Goal: Transaction & Acquisition: Purchase product/service

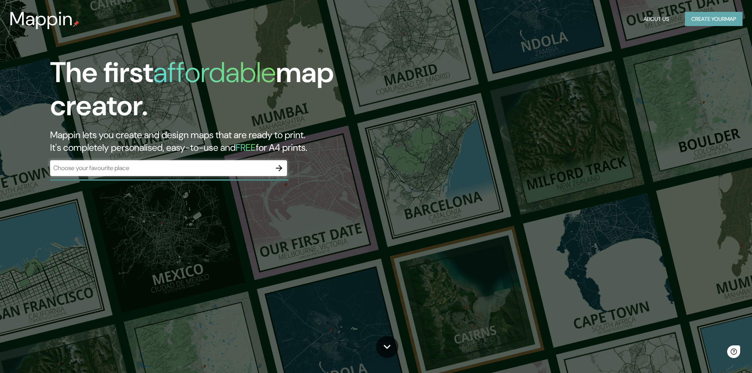
click at [719, 21] on button "Create your map" at bounding box center [714, 19] width 58 height 15
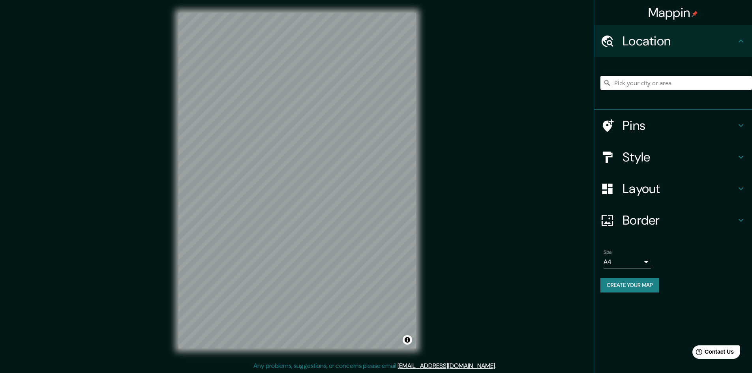
click at [635, 86] on input "Pick your city or area" at bounding box center [676, 83] width 152 height 14
type input "Piura, [GEOGRAPHIC_DATA], [GEOGRAPHIC_DATA]"
click at [670, 196] on h4 "Layout" at bounding box center [680, 189] width 114 height 16
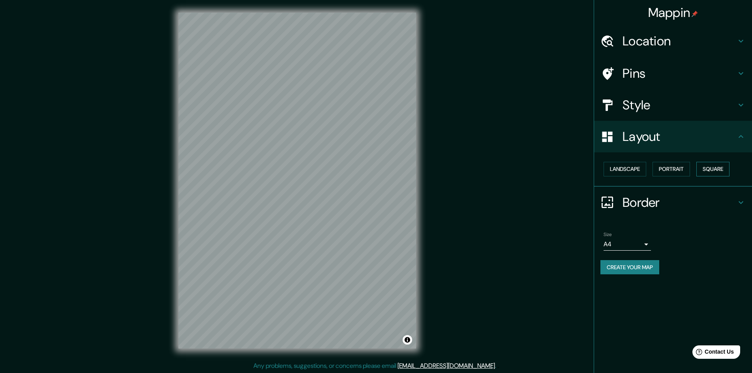
click at [711, 168] on button "Square" at bounding box center [712, 169] width 33 height 15
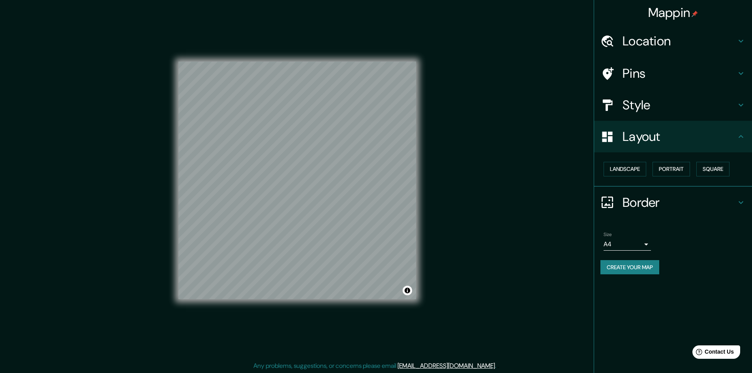
click at [655, 117] on div "Style" at bounding box center [673, 105] width 158 height 32
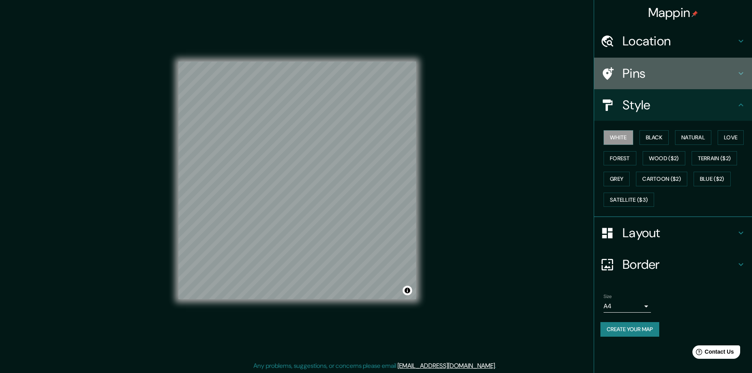
click at [657, 82] on div "Pins" at bounding box center [673, 74] width 158 height 32
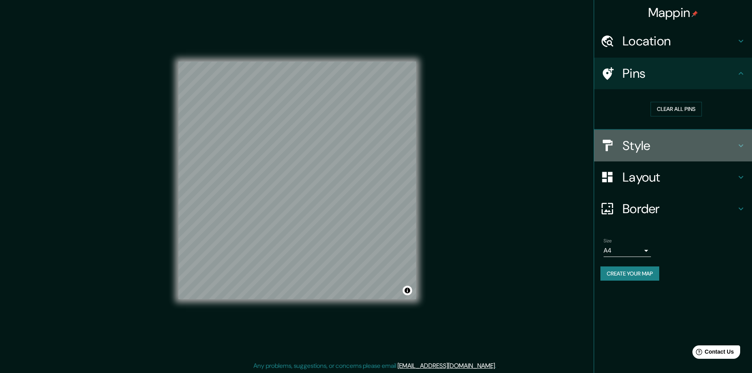
drag, startPoint x: 653, startPoint y: 153, endPoint x: 659, endPoint y: 136, distance: 18.3
click at [653, 152] on h4 "Style" at bounding box center [680, 146] width 114 height 16
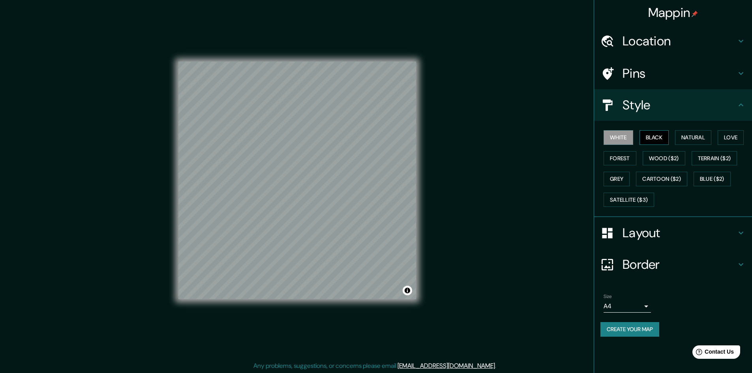
click at [657, 139] on button "Black" at bounding box center [655, 137] width 30 height 15
drag, startPoint x: 618, startPoint y: 164, endPoint x: 619, endPoint y: 169, distance: 5.6
click at [618, 163] on button "Forest" at bounding box center [620, 158] width 33 height 15
click at [620, 174] on button "Grey" at bounding box center [617, 179] width 26 height 15
click at [712, 173] on button "Blue ($2)" at bounding box center [712, 179] width 37 height 15
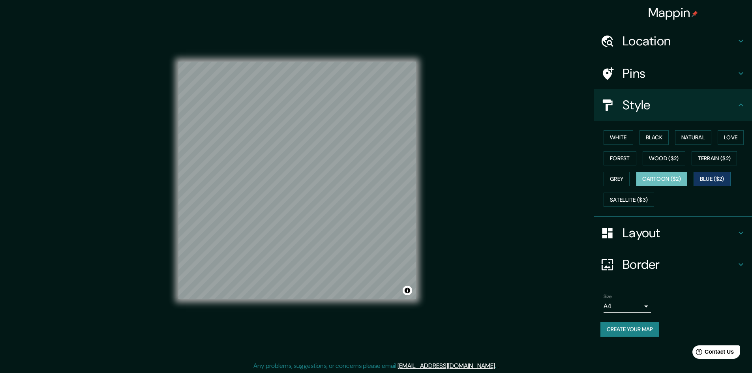
drag, startPoint x: 636, startPoint y: 201, endPoint x: 654, endPoint y: 179, distance: 28.1
click at [636, 199] on button "Satellite ($3)" at bounding box center [629, 200] width 51 height 15
click at [663, 171] on div "White Black Natural Love Forest Wood ($2) Terrain ($2) Grey Cartoon ($2) Blue (…" at bounding box center [676, 168] width 152 height 83
drag, startPoint x: 664, startPoint y: 175, endPoint x: 666, endPoint y: 150, distance: 25.3
click at [664, 174] on button "Cartoon ($2)" at bounding box center [661, 179] width 51 height 15
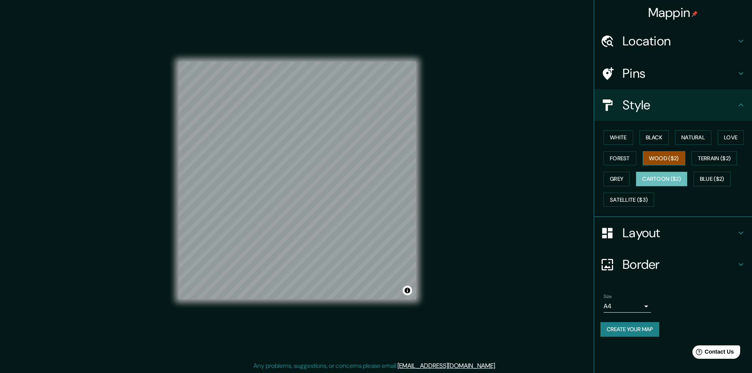
click at [668, 156] on button "Wood ($2)" at bounding box center [664, 158] width 43 height 15
click at [713, 163] on button "Terrain ($2)" at bounding box center [715, 158] width 46 height 15
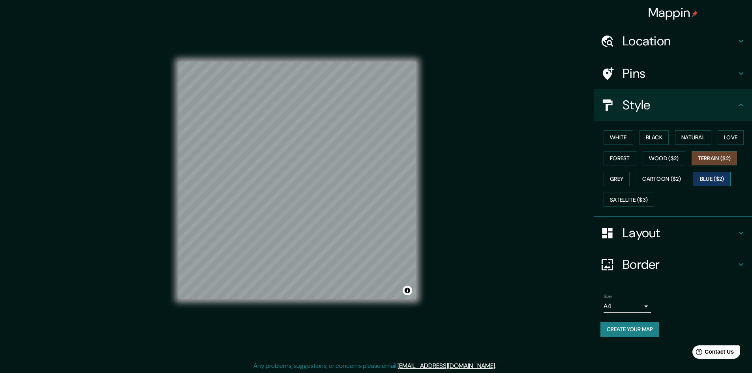
click at [714, 182] on button "Blue ($2)" at bounding box center [712, 179] width 37 height 15
click at [736, 141] on button "Love" at bounding box center [731, 137] width 26 height 15
click at [703, 138] on button "Natural" at bounding box center [693, 137] width 36 height 15
click at [733, 136] on button "Love" at bounding box center [731, 137] width 26 height 15
click at [718, 181] on button "Blue ($2)" at bounding box center [712, 179] width 37 height 15
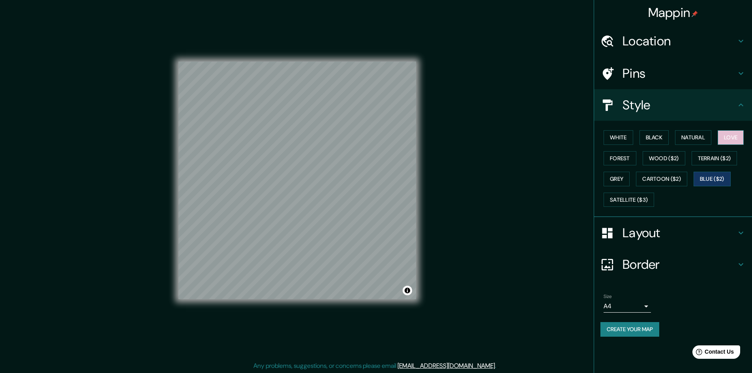
click at [731, 143] on button "Love" at bounding box center [731, 137] width 26 height 15
drag, startPoint x: 658, startPoint y: 136, endPoint x: 668, endPoint y: 135, distance: 9.9
click at [658, 135] on button "Black" at bounding box center [655, 137] width 30 height 15
click at [685, 135] on button "Natural" at bounding box center [693, 137] width 36 height 15
click at [609, 139] on button "White" at bounding box center [619, 137] width 30 height 15
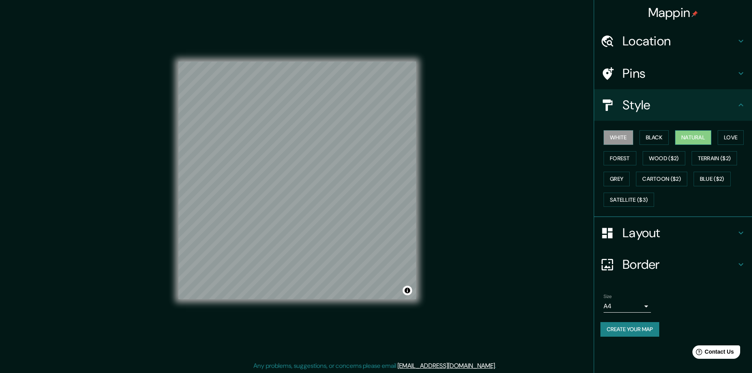
click at [705, 137] on button "Natural" at bounding box center [693, 137] width 36 height 15
click at [616, 135] on button "White" at bounding box center [619, 137] width 30 height 15
click at [704, 137] on button "Natural" at bounding box center [693, 137] width 36 height 15
click at [749, 136] on div "White Black Natural Love Forest Wood ($2) Terrain ($2) Grey Cartoon ($2) Blue (…" at bounding box center [676, 168] width 152 height 83
click at [659, 135] on button "Black" at bounding box center [655, 137] width 30 height 15
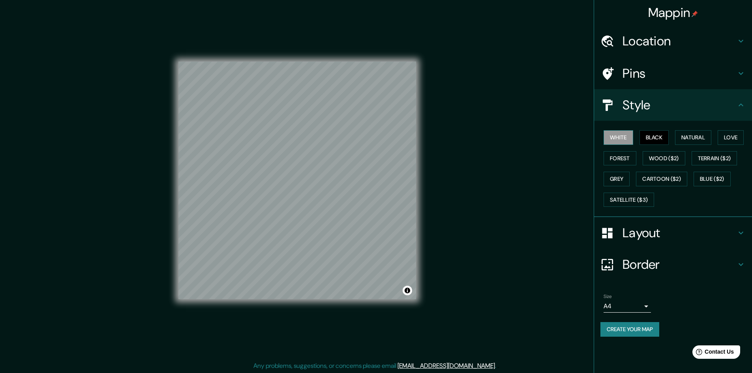
click at [628, 139] on button "White" at bounding box center [619, 137] width 30 height 15
click at [727, 135] on button "Love" at bounding box center [731, 137] width 26 height 15
drag, startPoint x: 628, startPoint y: 160, endPoint x: 627, endPoint y: 147, distance: 13.4
click at [628, 158] on button "Forest" at bounding box center [620, 158] width 33 height 15
click at [626, 139] on button "White" at bounding box center [619, 137] width 30 height 15
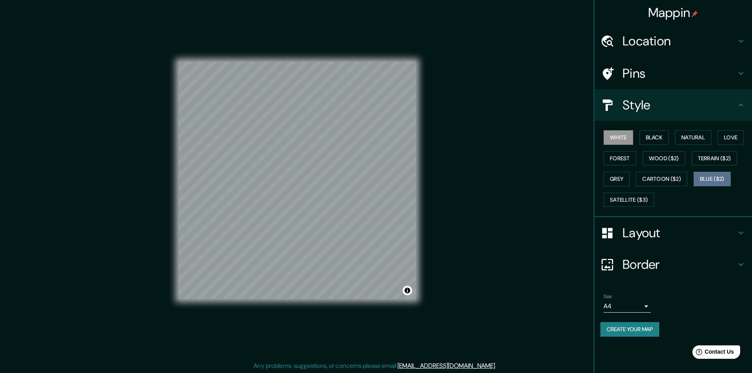
click at [705, 174] on button "Blue ($2)" at bounding box center [712, 179] width 37 height 15
click at [730, 139] on button "Love" at bounding box center [731, 137] width 26 height 15
click at [617, 131] on button "White" at bounding box center [619, 137] width 30 height 15
click at [732, 136] on button "Love" at bounding box center [731, 137] width 26 height 15
click at [708, 179] on button "Blue ($2)" at bounding box center [712, 179] width 37 height 15
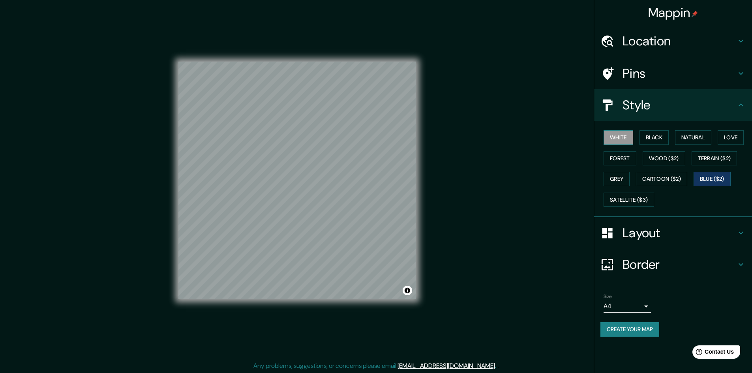
click at [613, 142] on button "White" at bounding box center [619, 137] width 30 height 15
click at [667, 140] on button "Black" at bounding box center [655, 137] width 30 height 15
click at [612, 138] on button "White" at bounding box center [619, 137] width 30 height 15
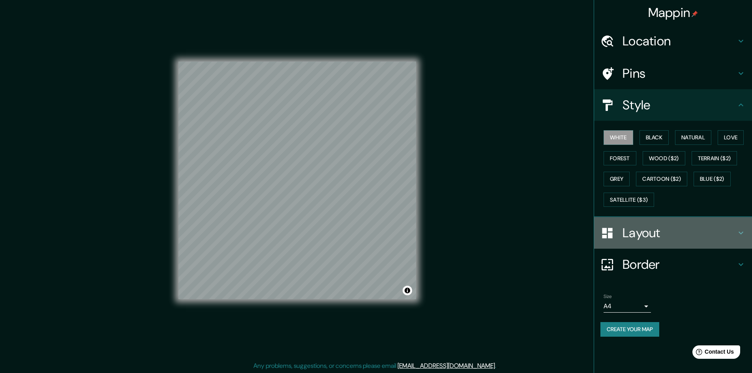
click at [638, 236] on h4 "Layout" at bounding box center [680, 233] width 114 height 16
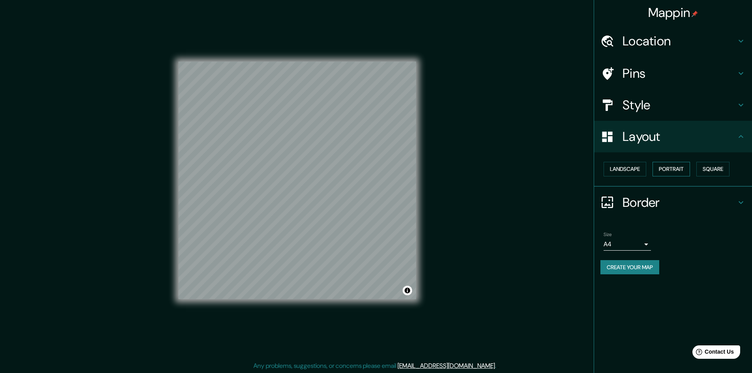
click at [666, 173] on button "Portrait" at bounding box center [672, 169] width 38 height 15
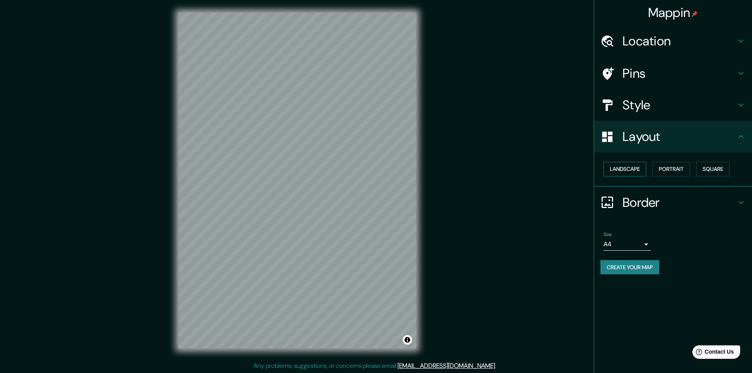
click at [638, 170] on button "Landscape" at bounding box center [625, 169] width 43 height 15
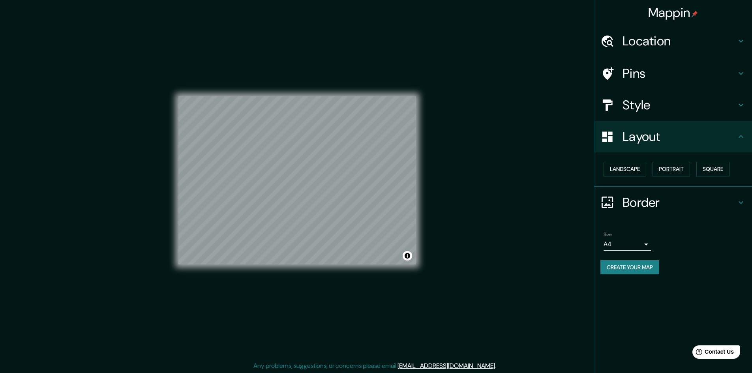
click at [637, 83] on div "Pins" at bounding box center [673, 74] width 158 height 32
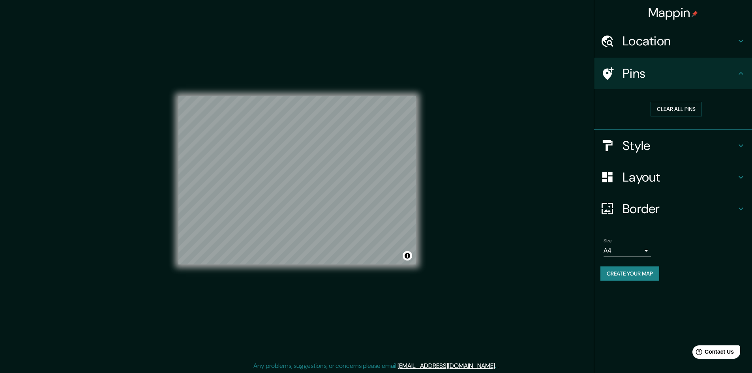
drag, startPoint x: 647, startPoint y: 150, endPoint x: 647, endPoint y: 144, distance: 6.3
click at [647, 150] on h4 "Style" at bounding box center [680, 146] width 114 height 16
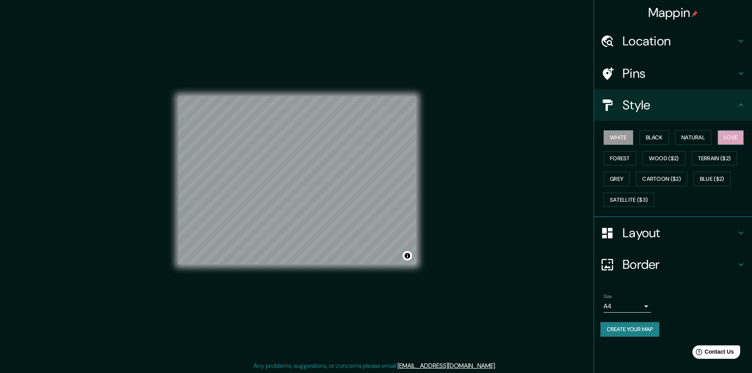
click at [732, 141] on button "Love" at bounding box center [731, 137] width 26 height 15
click at [713, 185] on button "Blue ($2)" at bounding box center [712, 179] width 37 height 15
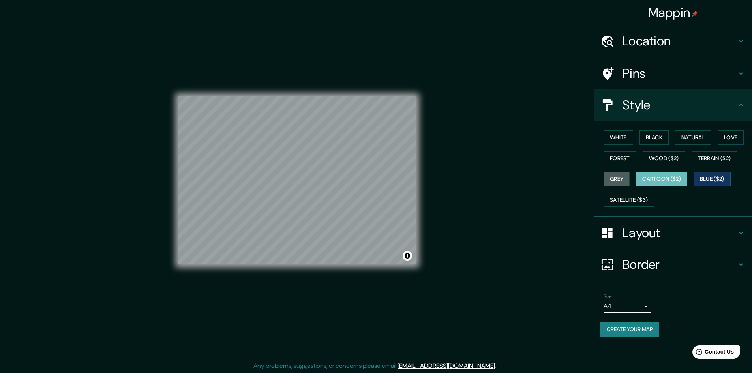
drag, startPoint x: 608, startPoint y: 178, endPoint x: 647, endPoint y: 176, distance: 38.8
click at [610, 178] on button "Grey" at bounding box center [617, 179] width 26 height 15
click at [651, 176] on button "Cartoon ($2)" at bounding box center [661, 179] width 51 height 15
click at [630, 183] on button "Grey" at bounding box center [617, 179] width 26 height 15
click at [655, 165] on button "Wood ($2)" at bounding box center [664, 158] width 43 height 15
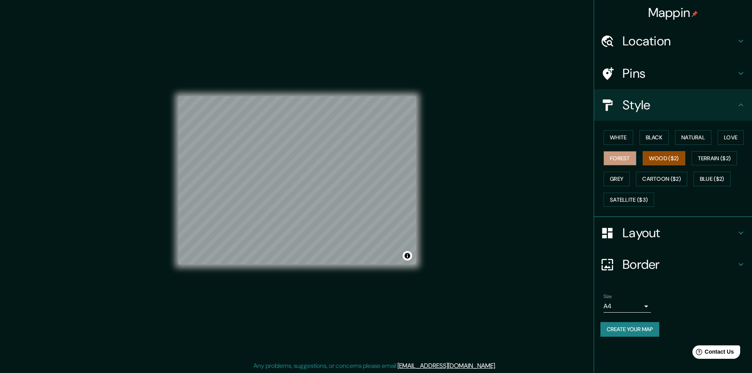
click at [617, 157] on button "Forest" at bounding box center [620, 158] width 33 height 15
click at [659, 175] on button "Cartoon ($2)" at bounding box center [661, 179] width 51 height 15
click at [627, 157] on button "Forest" at bounding box center [620, 158] width 33 height 15
click at [676, 180] on button "Cartoon ($2)" at bounding box center [661, 179] width 51 height 15
click at [617, 156] on button "Forest" at bounding box center [620, 158] width 33 height 15
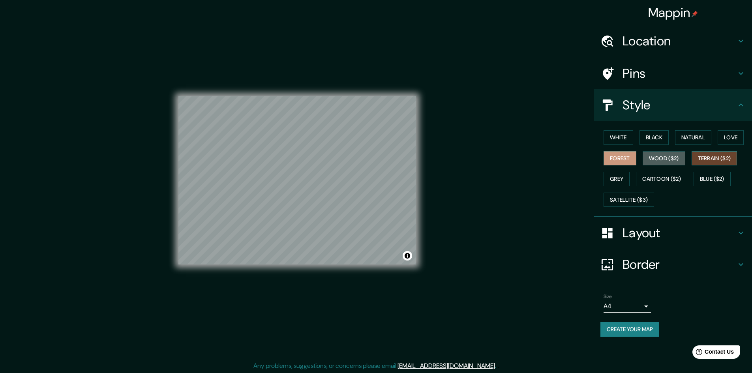
drag, startPoint x: 671, startPoint y: 156, endPoint x: 707, endPoint y: 153, distance: 36.5
click at [672, 156] on button "Wood ($2)" at bounding box center [664, 158] width 43 height 15
click at [709, 153] on button "Terrain ($2)" at bounding box center [715, 158] width 46 height 15
click at [651, 175] on button "Cartoon ($2)" at bounding box center [661, 179] width 51 height 15
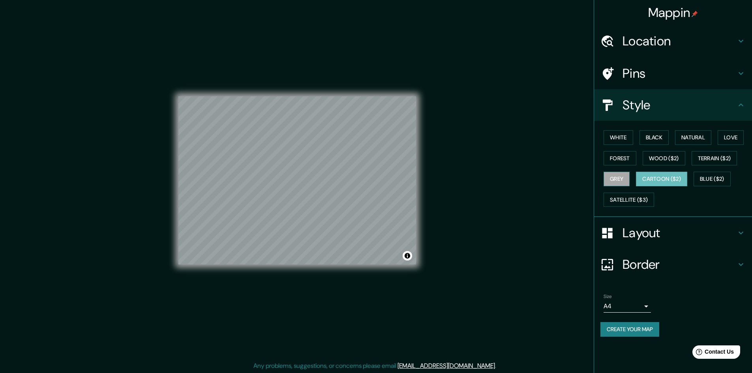
click at [621, 177] on button "Grey" at bounding box center [617, 179] width 26 height 15
click at [633, 200] on button "Satellite ($3)" at bounding box center [629, 200] width 51 height 15
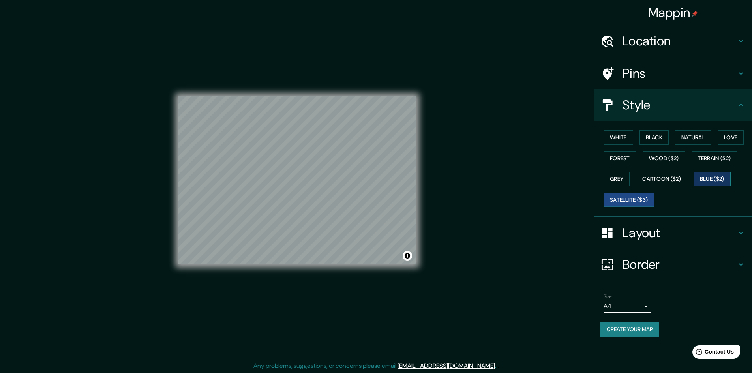
click at [710, 180] on button "Blue ($2)" at bounding box center [712, 179] width 37 height 15
click at [726, 144] on button "Love" at bounding box center [731, 137] width 26 height 15
click at [696, 140] on button "Natural" at bounding box center [693, 137] width 36 height 15
drag, startPoint x: 654, startPoint y: 140, endPoint x: 594, endPoint y: 131, distance: 60.6
click at [653, 140] on button "Black" at bounding box center [655, 137] width 30 height 15
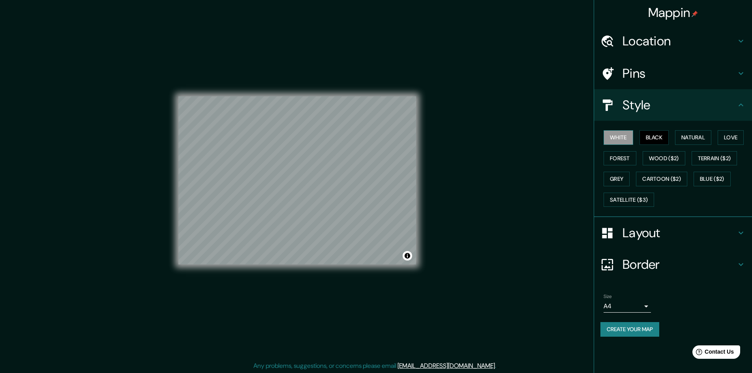
click at [625, 136] on button "White" at bounding box center [619, 137] width 30 height 15
click at [668, 140] on button "Black" at bounding box center [655, 137] width 30 height 15
click at [688, 139] on button "Natural" at bounding box center [693, 137] width 36 height 15
click at [722, 136] on button "Love" at bounding box center [731, 137] width 26 height 15
click at [623, 156] on button "Forest" at bounding box center [620, 158] width 33 height 15
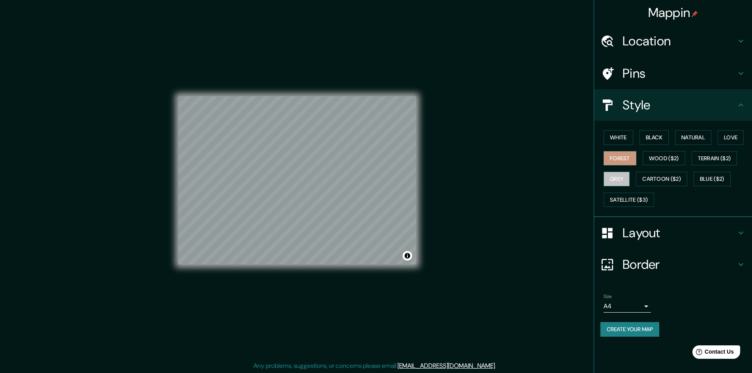
click at [618, 178] on button "Grey" at bounding box center [617, 179] width 26 height 15
click at [654, 175] on button "Cartoon ($2)" at bounding box center [661, 179] width 51 height 15
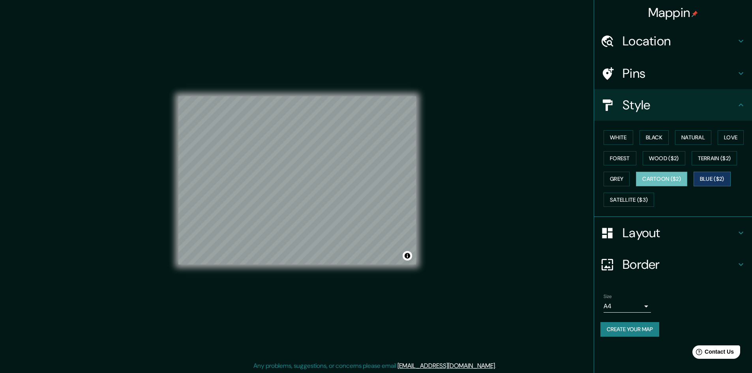
click at [710, 181] on button "Blue ($2)" at bounding box center [712, 179] width 37 height 15
click at [717, 159] on button "Terrain ($2)" at bounding box center [715, 158] width 46 height 15
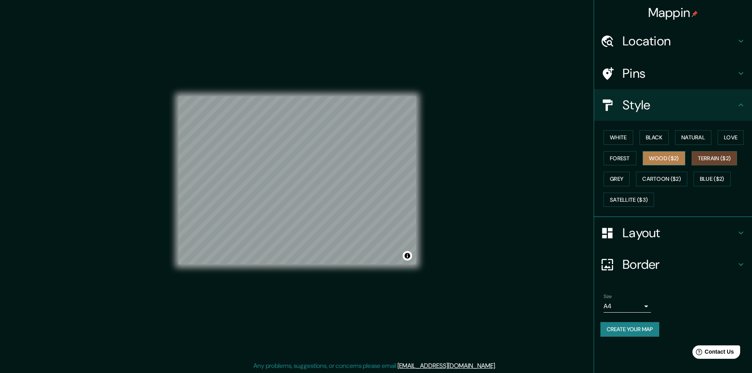
click at [670, 158] on button "Wood ($2)" at bounding box center [664, 158] width 43 height 15
click at [707, 159] on button "Terrain ($2)" at bounding box center [715, 158] width 46 height 15
click at [625, 204] on button "Satellite ($3)" at bounding box center [629, 200] width 51 height 15
click at [664, 141] on button "Black" at bounding box center [655, 137] width 30 height 15
click at [629, 141] on button "White" at bounding box center [619, 137] width 30 height 15
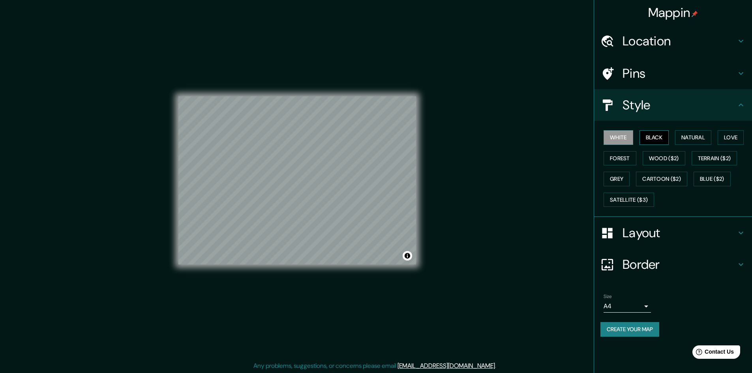
click at [664, 143] on button "Black" at bounding box center [655, 137] width 30 height 15
click at [685, 141] on button "Natural" at bounding box center [693, 137] width 36 height 15
click at [738, 135] on button "Love" at bounding box center [731, 137] width 26 height 15
click at [631, 139] on button "White" at bounding box center [619, 137] width 30 height 15
click at [659, 139] on button "Black" at bounding box center [655, 137] width 30 height 15
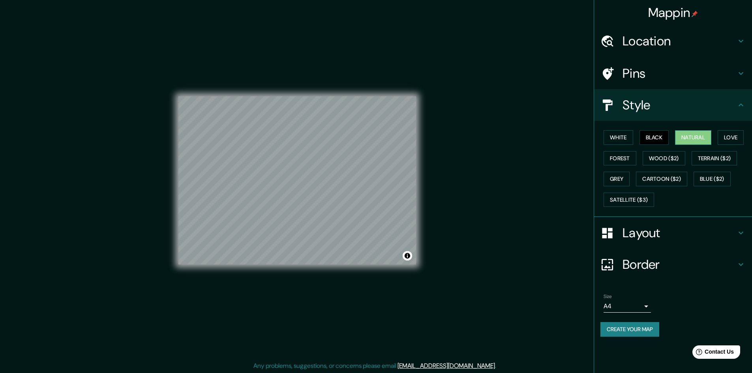
click at [688, 137] on button "Natural" at bounding box center [693, 137] width 36 height 15
click at [726, 134] on button "Love" at bounding box center [731, 137] width 26 height 15
click at [617, 156] on button "Forest" at bounding box center [620, 158] width 33 height 15
click at [727, 135] on button "Love" at bounding box center [731, 137] width 26 height 15
click at [656, 153] on button "Wood ($2)" at bounding box center [664, 158] width 43 height 15
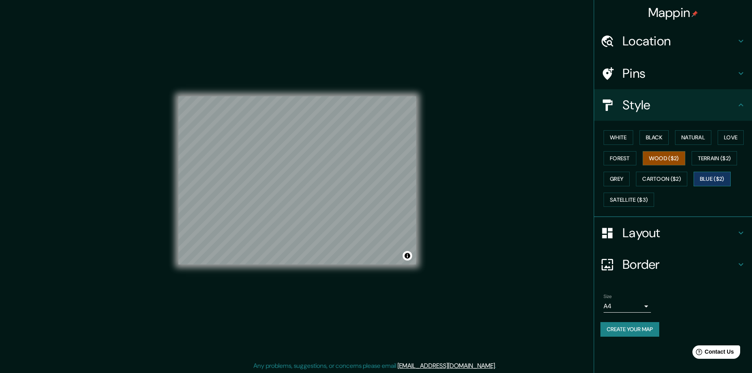
click at [714, 178] on button "Blue ($2)" at bounding box center [712, 179] width 37 height 15
click at [653, 180] on button "Cartoon ($2)" at bounding box center [661, 179] width 51 height 15
click at [652, 159] on button "Wood ($2)" at bounding box center [664, 158] width 43 height 15
click at [617, 174] on button "Grey" at bounding box center [617, 179] width 26 height 15
click at [621, 159] on button "Forest" at bounding box center [620, 158] width 33 height 15
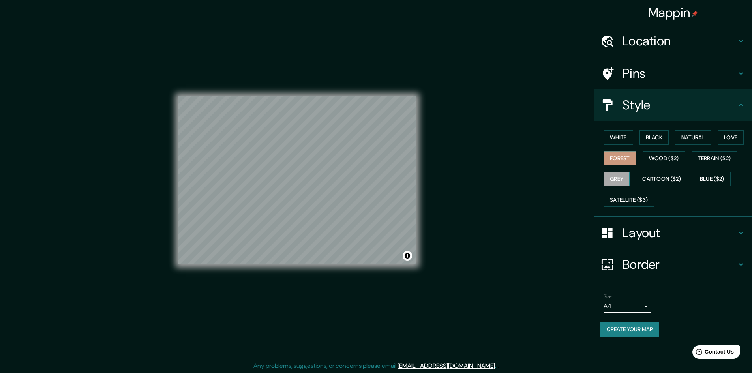
click at [621, 176] on button "Grey" at bounding box center [617, 179] width 26 height 15
click at [626, 139] on button "White" at bounding box center [619, 137] width 30 height 15
click at [659, 141] on button "Black" at bounding box center [655, 137] width 30 height 15
click at [692, 140] on button "Natural" at bounding box center [693, 137] width 36 height 15
click at [726, 137] on button "Love" at bounding box center [731, 137] width 26 height 15
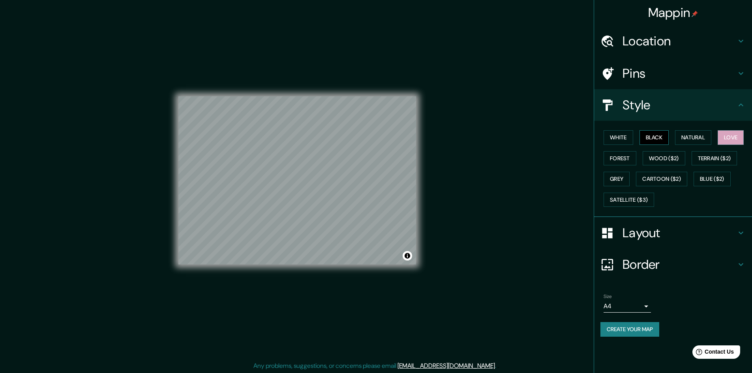
click at [649, 142] on button "Black" at bounding box center [655, 137] width 30 height 15
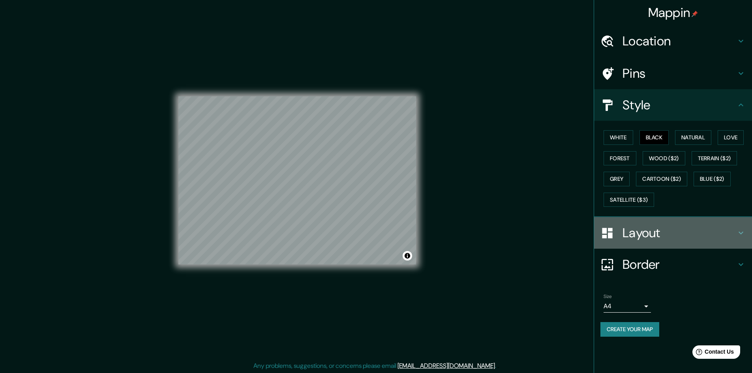
click at [655, 235] on h4 "Layout" at bounding box center [680, 233] width 114 height 16
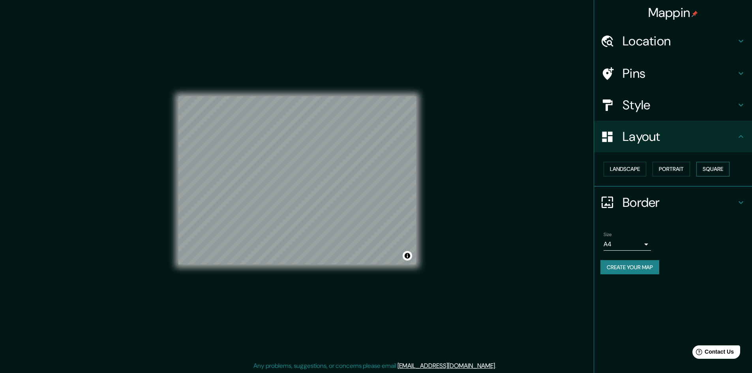
click at [709, 172] on button "Square" at bounding box center [712, 169] width 33 height 15
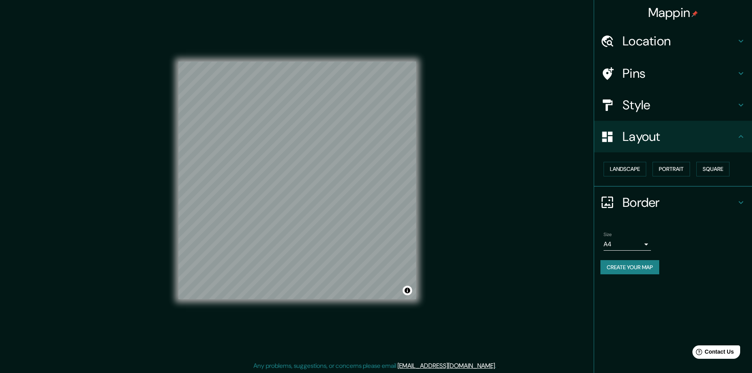
click at [653, 111] on h4 "Style" at bounding box center [680, 105] width 114 height 16
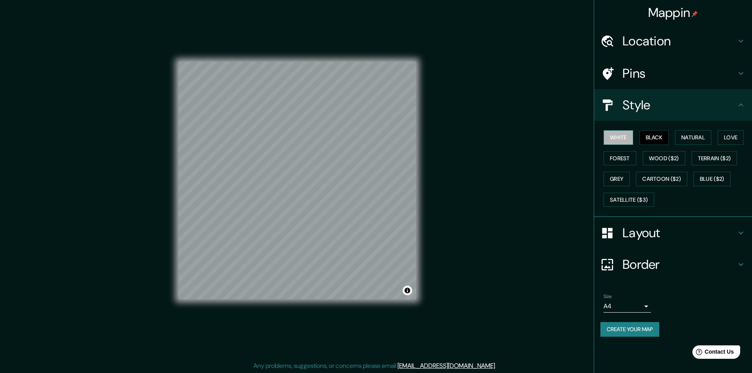
click at [612, 134] on button "White" at bounding box center [619, 137] width 30 height 15
click at [664, 141] on button "Black" at bounding box center [655, 137] width 30 height 15
click at [694, 139] on button "Natural" at bounding box center [693, 137] width 36 height 15
click at [621, 138] on button "White" at bounding box center [619, 137] width 30 height 15
click at [661, 137] on button "Black" at bounding box center [655, 137] width 30 height 15
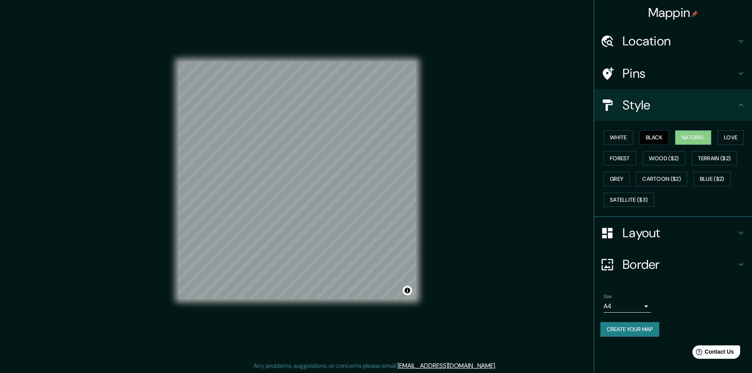
click at [692, 137] on button "Natural" at bounding box center [693, 137] width 36 height 15
drag, startPoint x: 715, startPoint y: 137, endPoint x: 720, endPoint y: 137, distance: 5.1
click at [716, 137] on div "White Black Natural Love Forest Wood ($2) Terrain ($2) Grey Cartoon ($2) Blue (…" at bounding box center [676, 168] width 152 height 83
click at [725, 137] on button "Love" at bounding box center [731, 137] width 26 height 15
click at [621, 160] on button "Forest" at bounding box center [620, 158] width 33 height 15
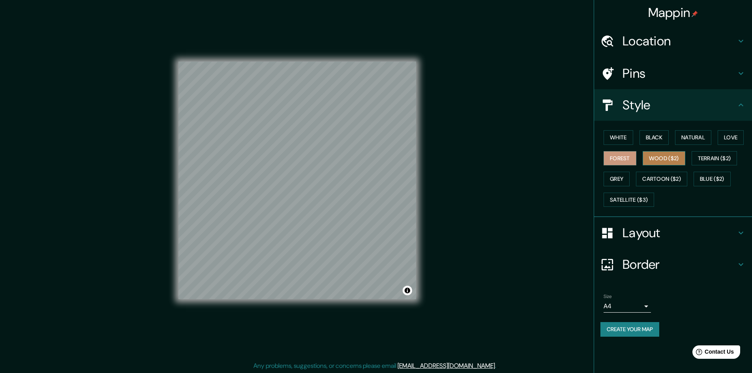
click at [654, 158] on button "Wood ($2)" at bounding box center [664, 158] width 43 height 15
click at [649, 133] on button "Black" at bounding box center [655, 137] width 30 height 15
click at [632, 148] on div "White Black Natural Love Forest Wood ($2) Terrain ($2) Grey Cartoon ($2) Blue (…" at bounding box center [676, 168] width 152 height 83
click at [631, 146] on div "White Black Natural Love Forest Wood ($2) Terrain ($2) Grey Cartoon ($2) Blue (…" at bounding box center [676, 168] width 152 height 83
click at [628, 144] on button "White" at bounding box center [619, 137] width 30 height 15
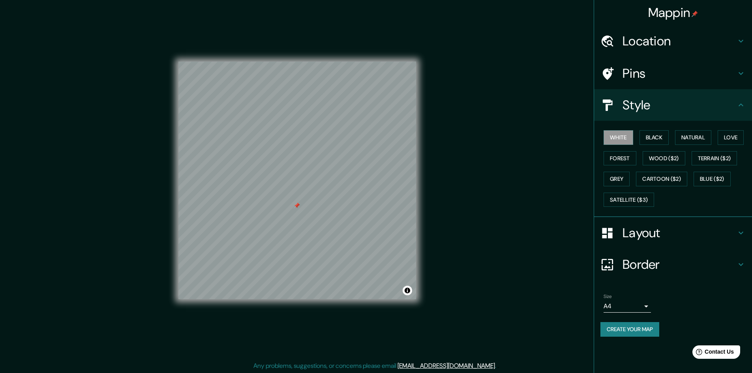
drag, startPoint x: 646, startPoint y: 242, endPoint x: 647, endPoint y: 237, distance: 4.8
click at [647, 239] on div "Layout" at bounding box center [673, 233] width 158 height 32
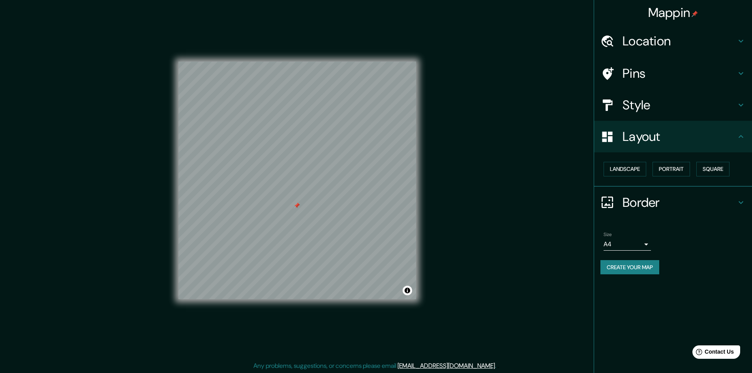
drag, startPoint x: 664, startPoint y: 178, endPoint x: 651, endPoint y: 173, distance: 13.1
click at [663, 177] on div "Landscape [GEOGRAPHIC_DATA]" at bounding box center [676, 169] width 152 height 21
click at [637, 170] on button "Landscape" at bounding box center [625, 169] width 43 height 15
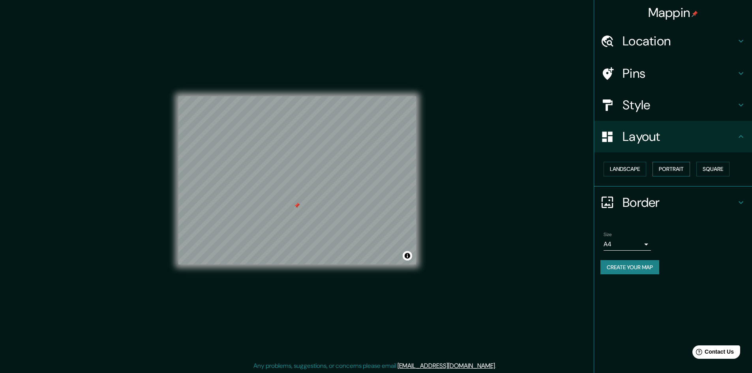
click at [663, 169] on button "Portrait" at bounding box center [672, 169] width 38 height 15
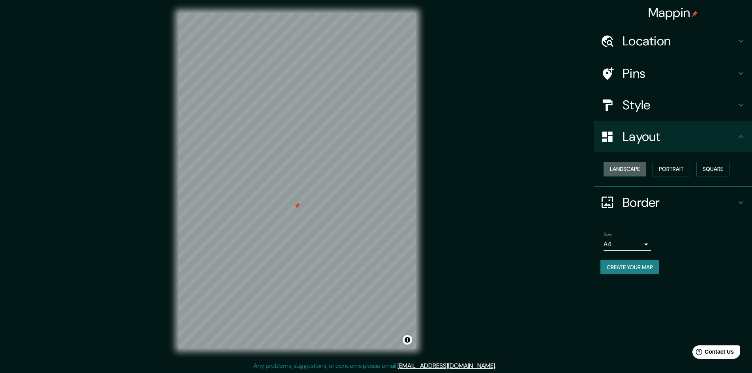
click at [626, 167] on button "Landscape" at bounding box center [625, 169] width 43 height 15
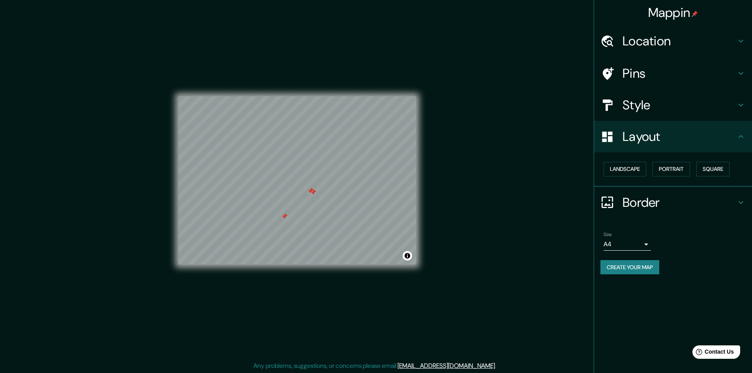
click at [314, 191] on div at bounding box center [313, 192] width 6 height 6
click at [308, 189] on div at bounding box center [310, 191] width 6 height 6
click at [282, 214] on div at bounding box center [284, 216] width 6 height 6
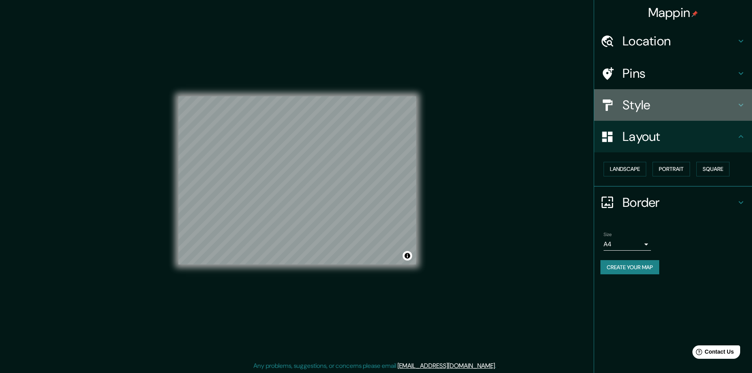
click at [626, 100] on h4 "Style" at bounding box center [680, 105] width 114 height 16
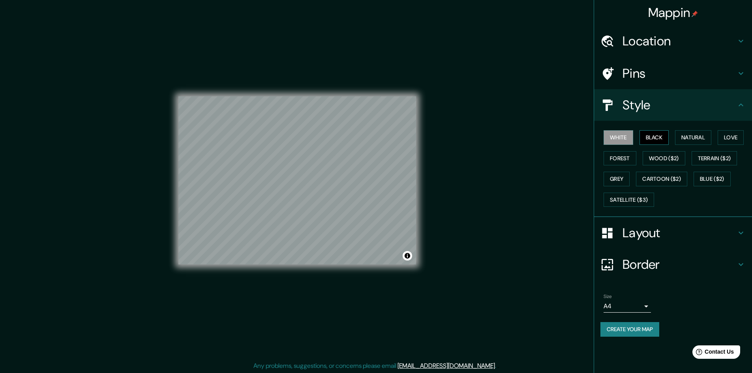
click at [647, 135] on button "Black" at bounding box center [655, 137] width 30 height 15
click at [623, 138] on button "White" at bounding box center [619, 137] width 30 height 15
click at [650, 331] on button "Create your map" at bounding box center [629, 329] width 59 height 15
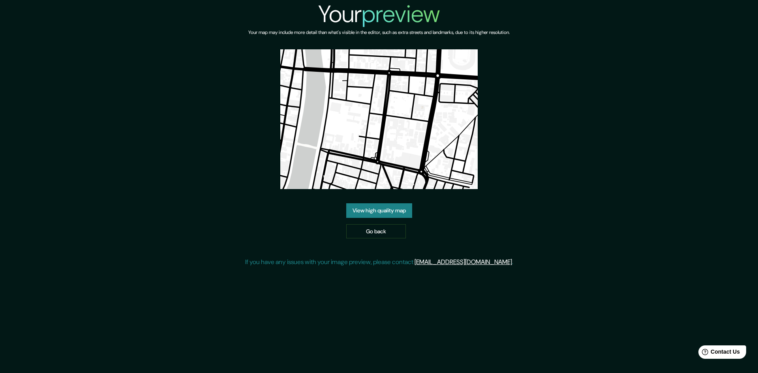
click at [367, 213] on link "View high quality map" at bounding box center [379, 210] width 66 height 15
